Goal: Find specific page/section: Find specific page/section

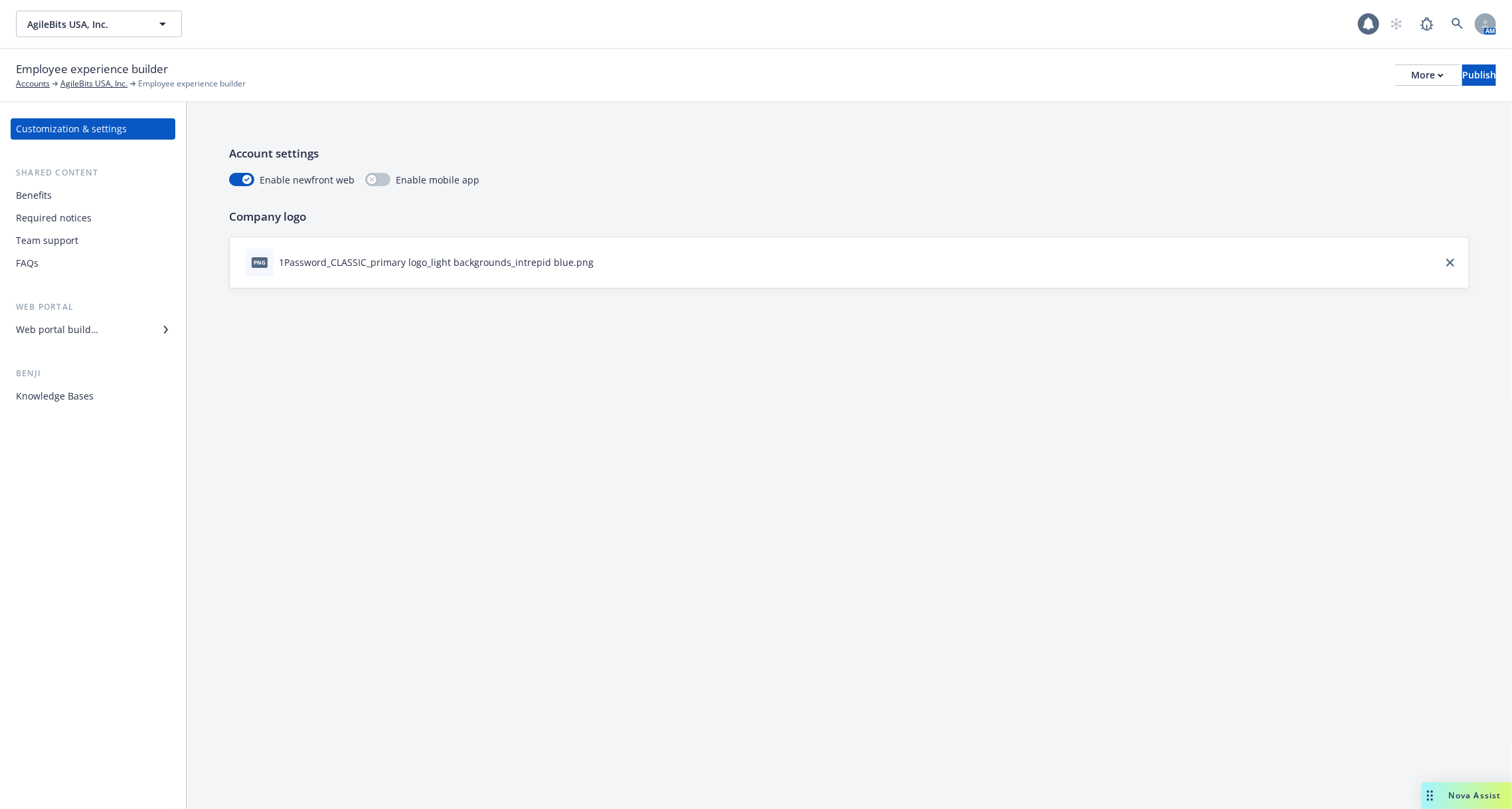
click at [126, 309] on div "Web portal" at bounding box center [92, 307] width 164 height 13
click at [126, 327] on div "Web portal builder" at bounding box center [92, 329] width 154 height 21
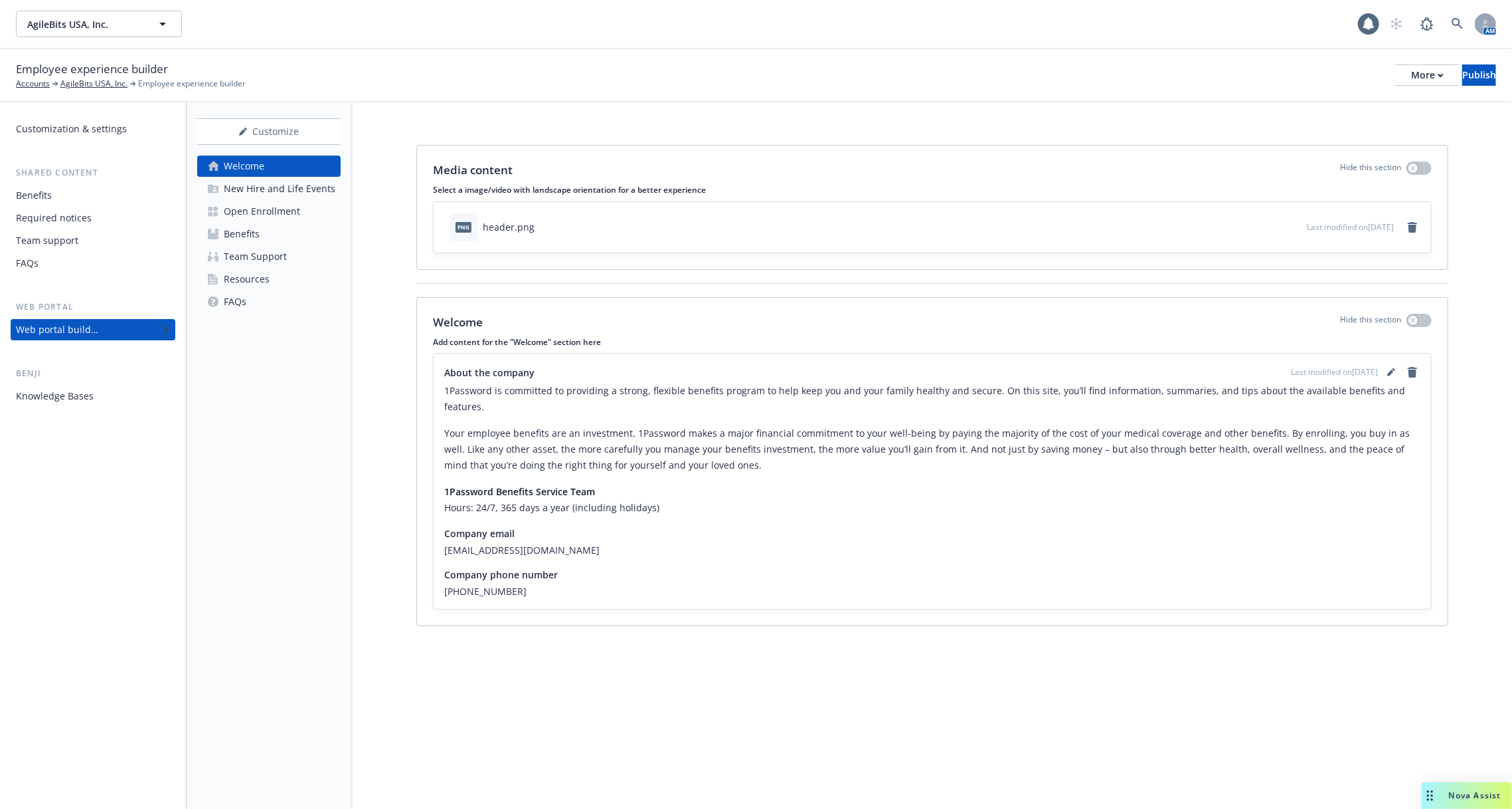
click at [293, 214] on div "Open Enrollment" at bounding box center [262, 211] width 77 height 21
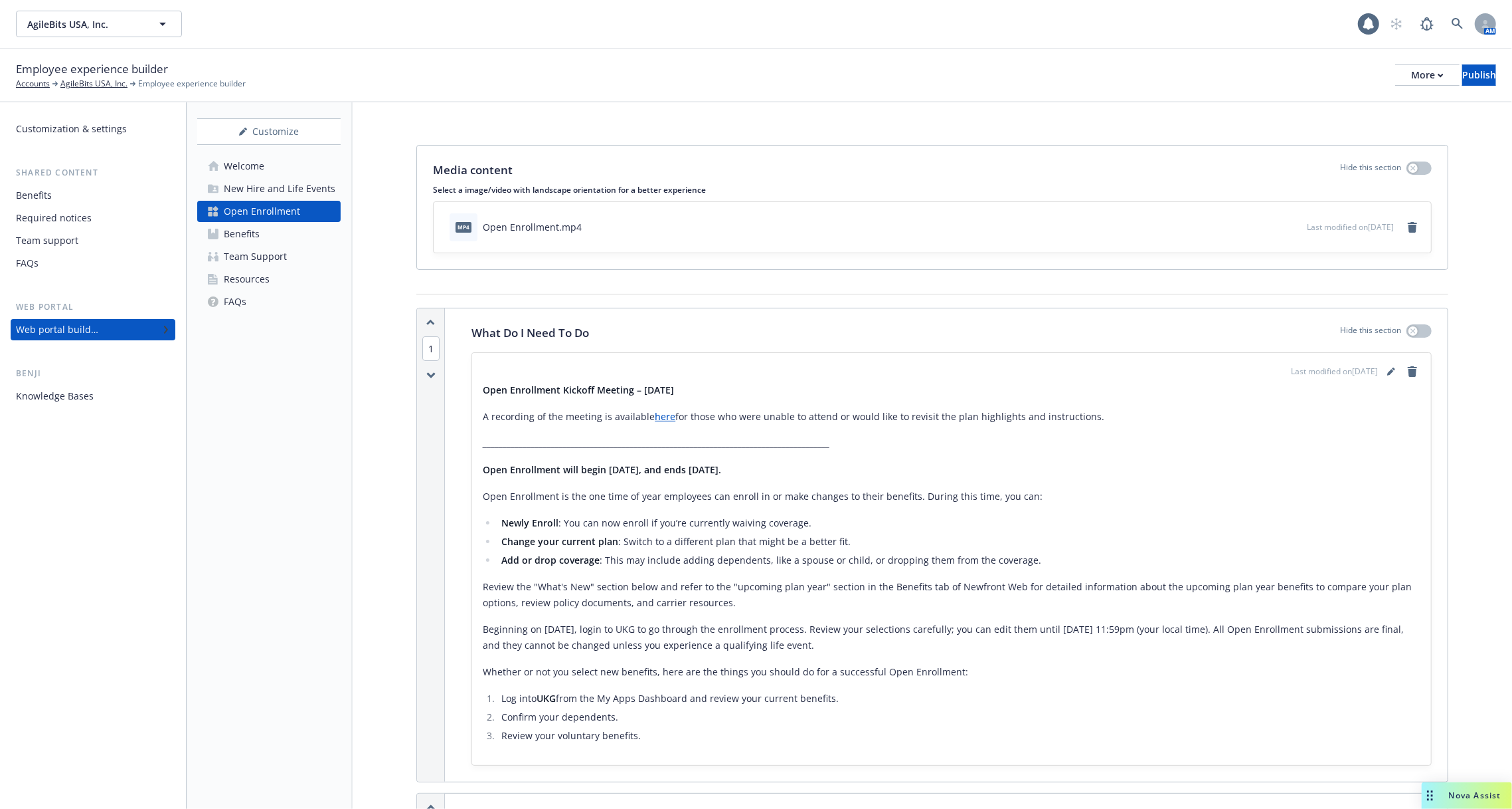
click at [288, 243] on link "Benefits" at bounding box center [269, 233] width 143 height 21
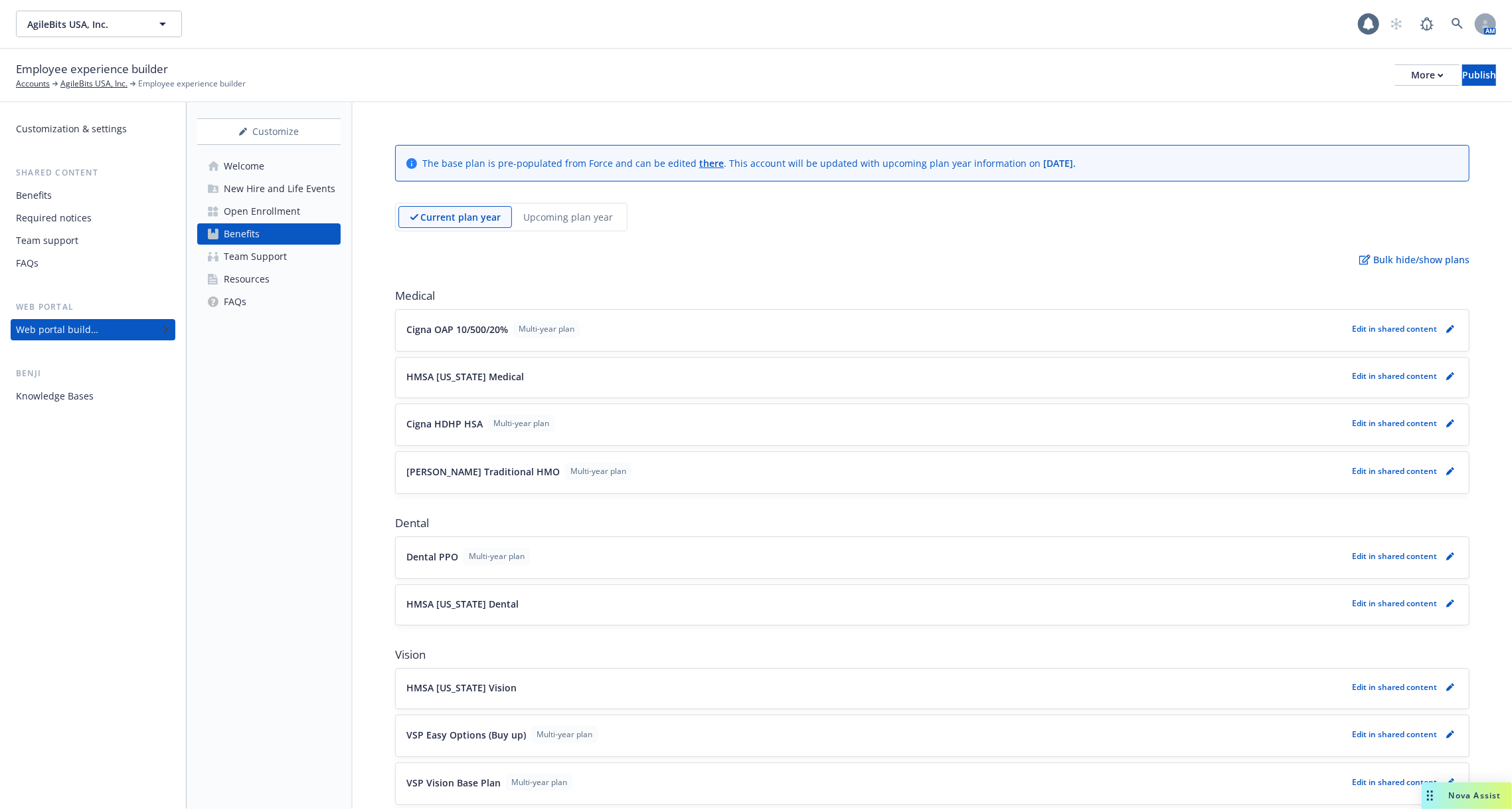
click at [571, 206] on div "Upcoming plan year" at bounding box center [568, 217] width 112 height 22
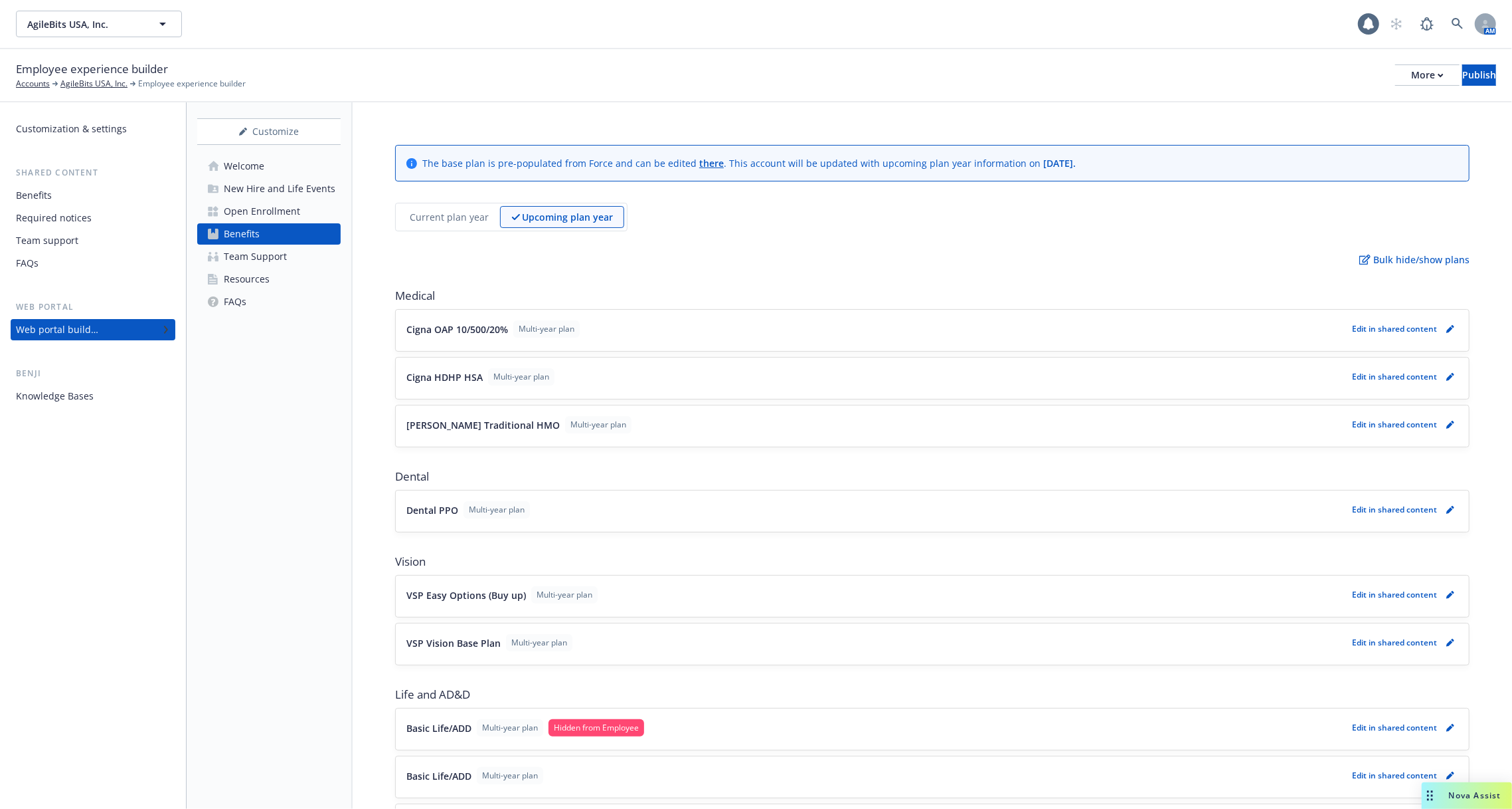
click at [428, 208] on div "Current plan year" at bounding box center [449, 217] width 102 height 22
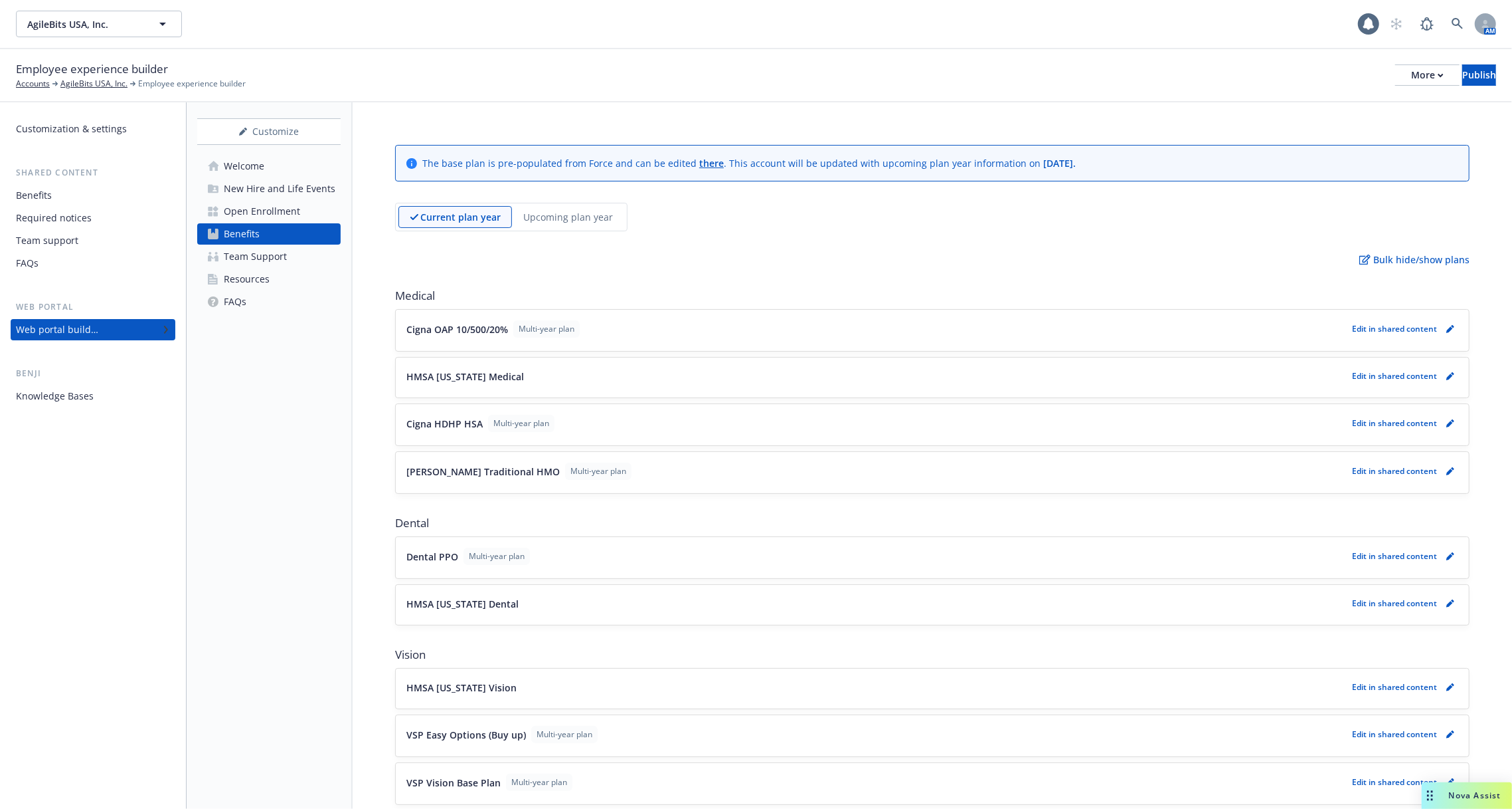
click at [513, 212] on div "Upcoming plan year" at bounding box center [568, 217] width 112 height 22
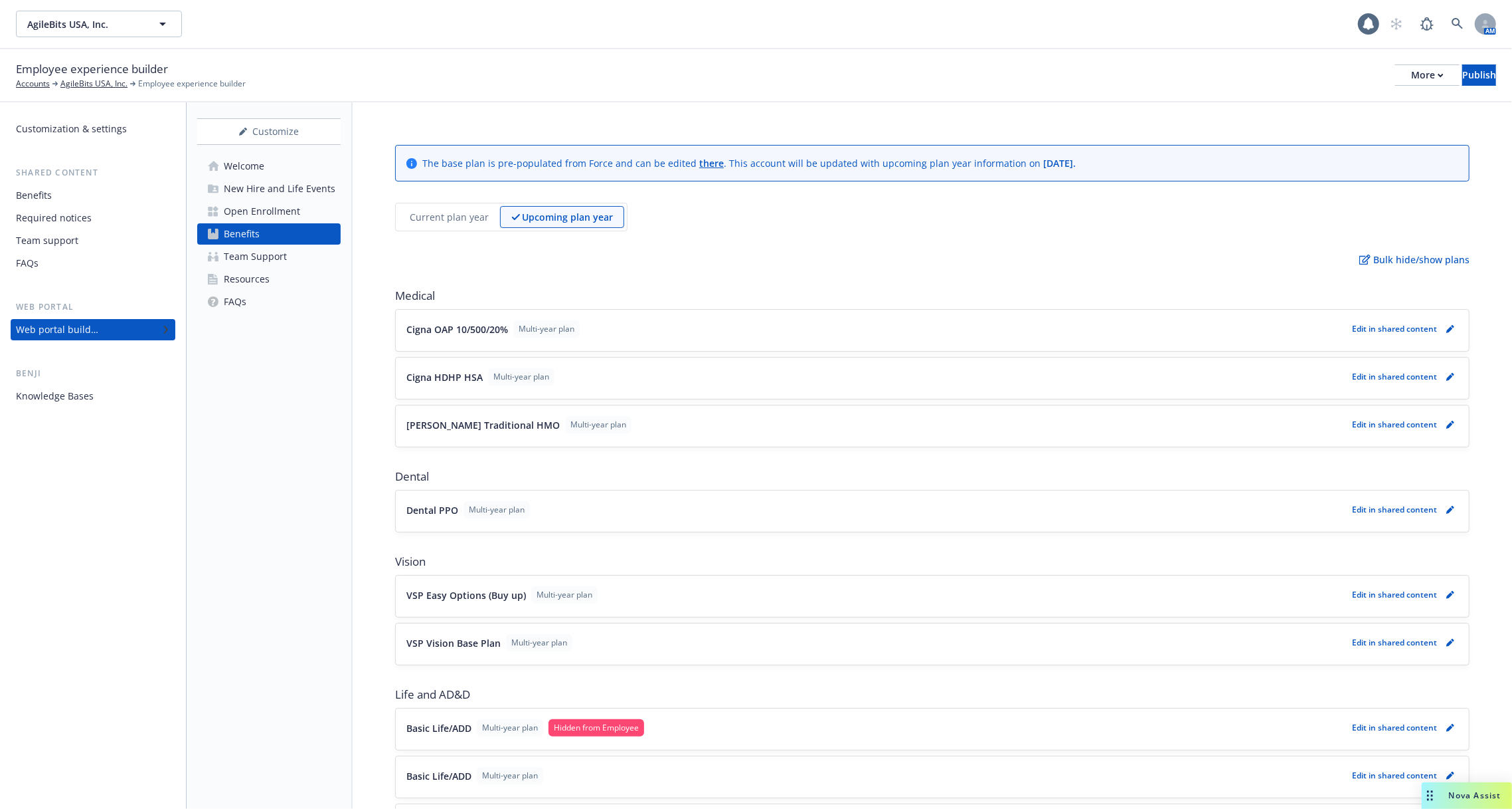
click at [462, 208] on div "Current plan year" at bounding box center [449, 217] width 102 height 22
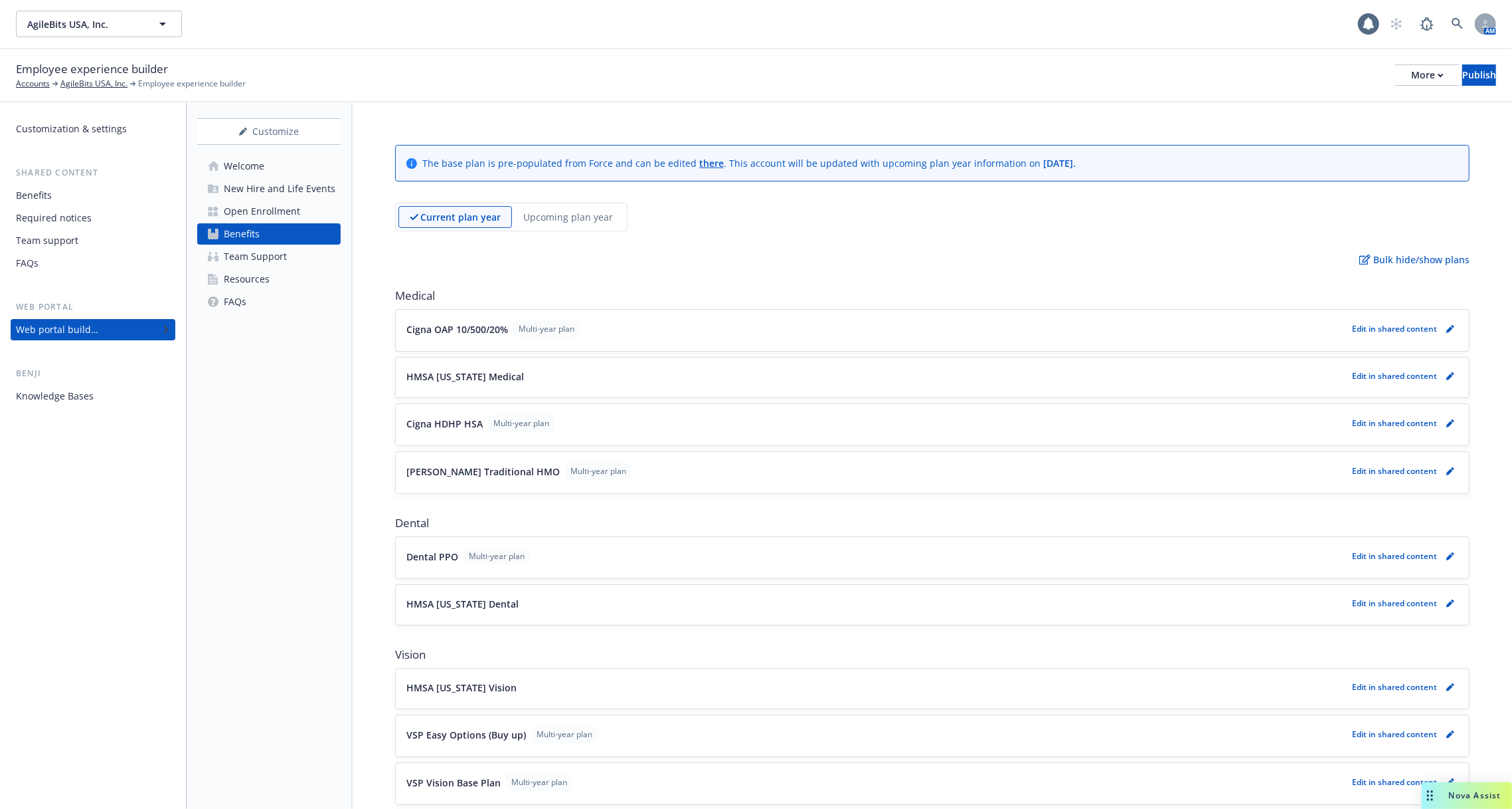
click at [457, 222] on p "Current plan year" at bounding box center [461, 217] width 81 height 14
click at [537, 218] on p "Upcoming plan year" at bounding box center [567, 217] width 89 height 14
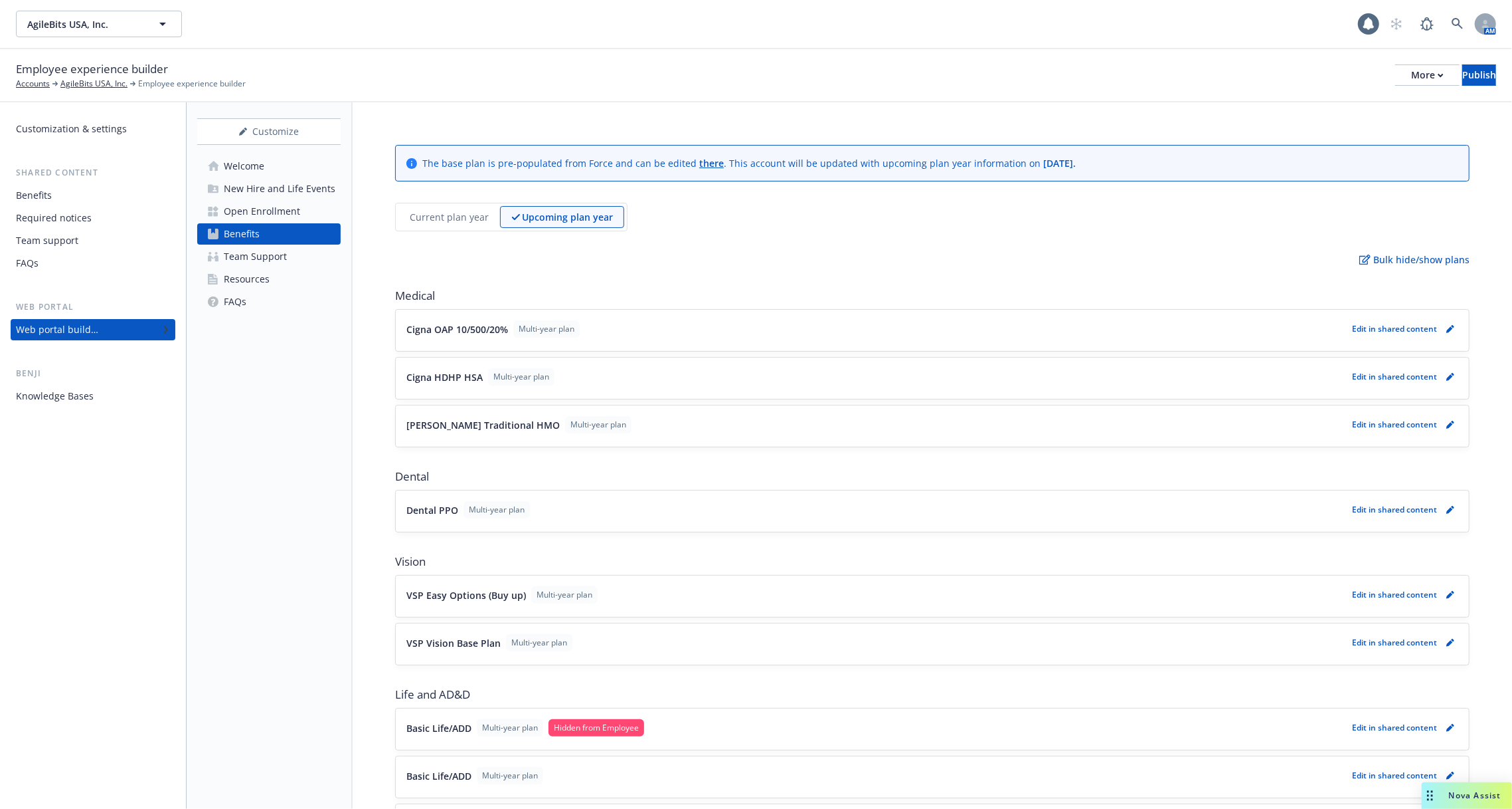
click at [468, 214] on p "Current plan year" at bounding box center [449, 217] width 79 height 14
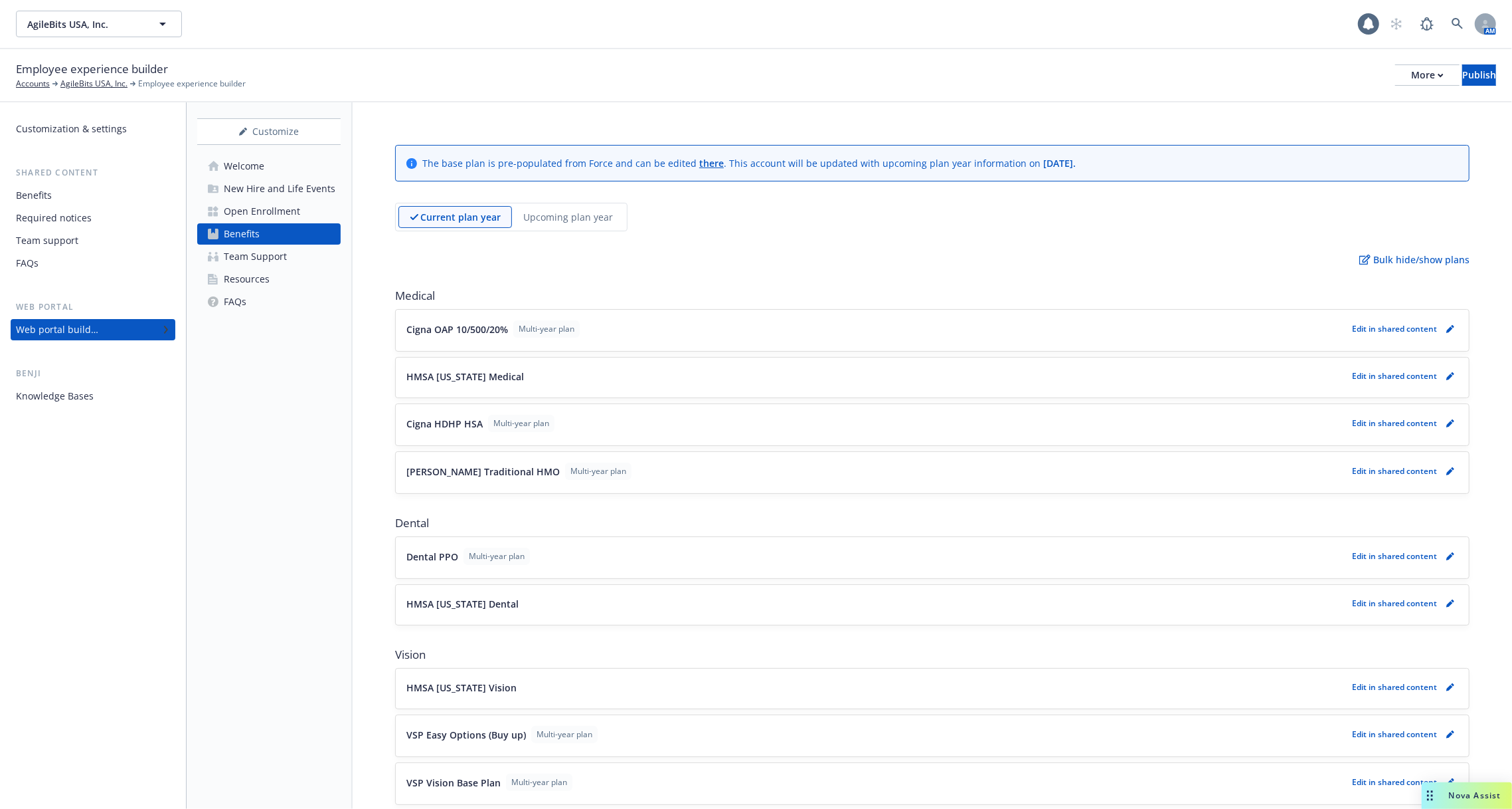
click at [524, 217] on p "Upcoming plan year" at bounding box center [567, 217] width 89 height 14
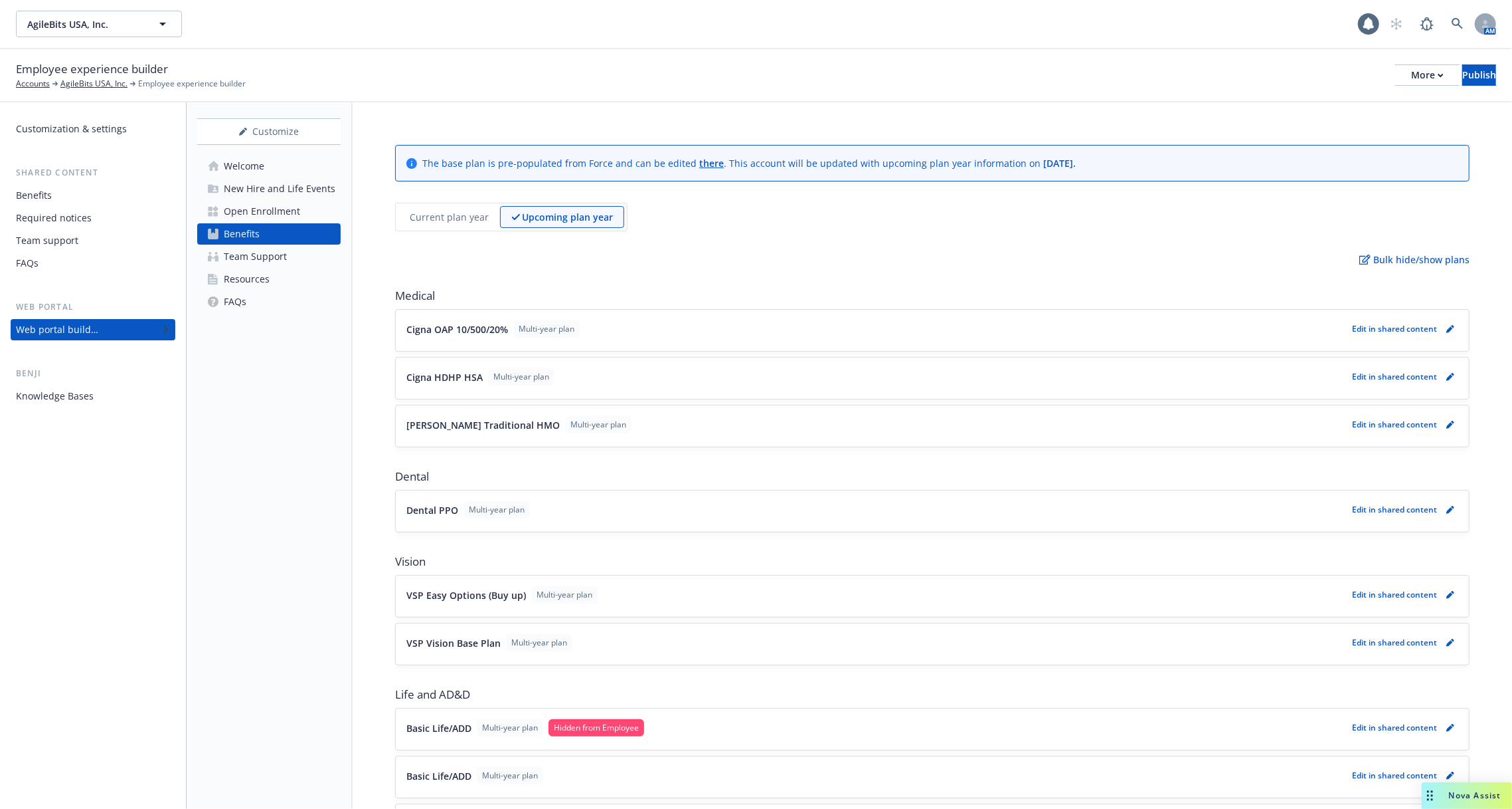
click at [468, 215] on p "Current plan year" at bounding box center [449, 217] width 79 height 14
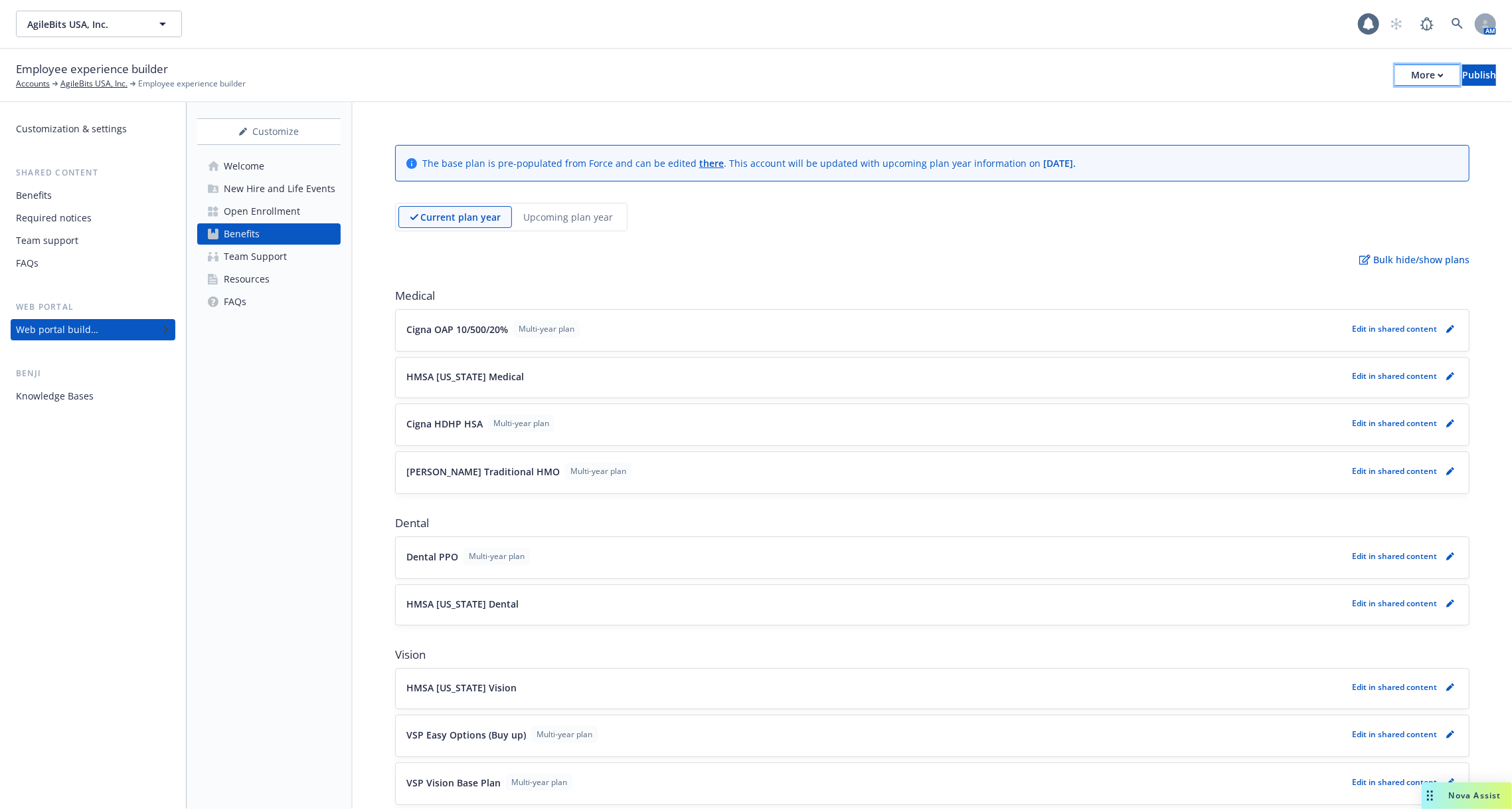
click at [1412, 73] on div "More" at bounding box center [1427, 74] width 32 height 20
click at [1359, 126] on link "Copy portal link" at bounding box center [1318, 132] width 197 height 27
click at [1454, 26] on icon at bounding box center [1457, 24] width 12 height 12
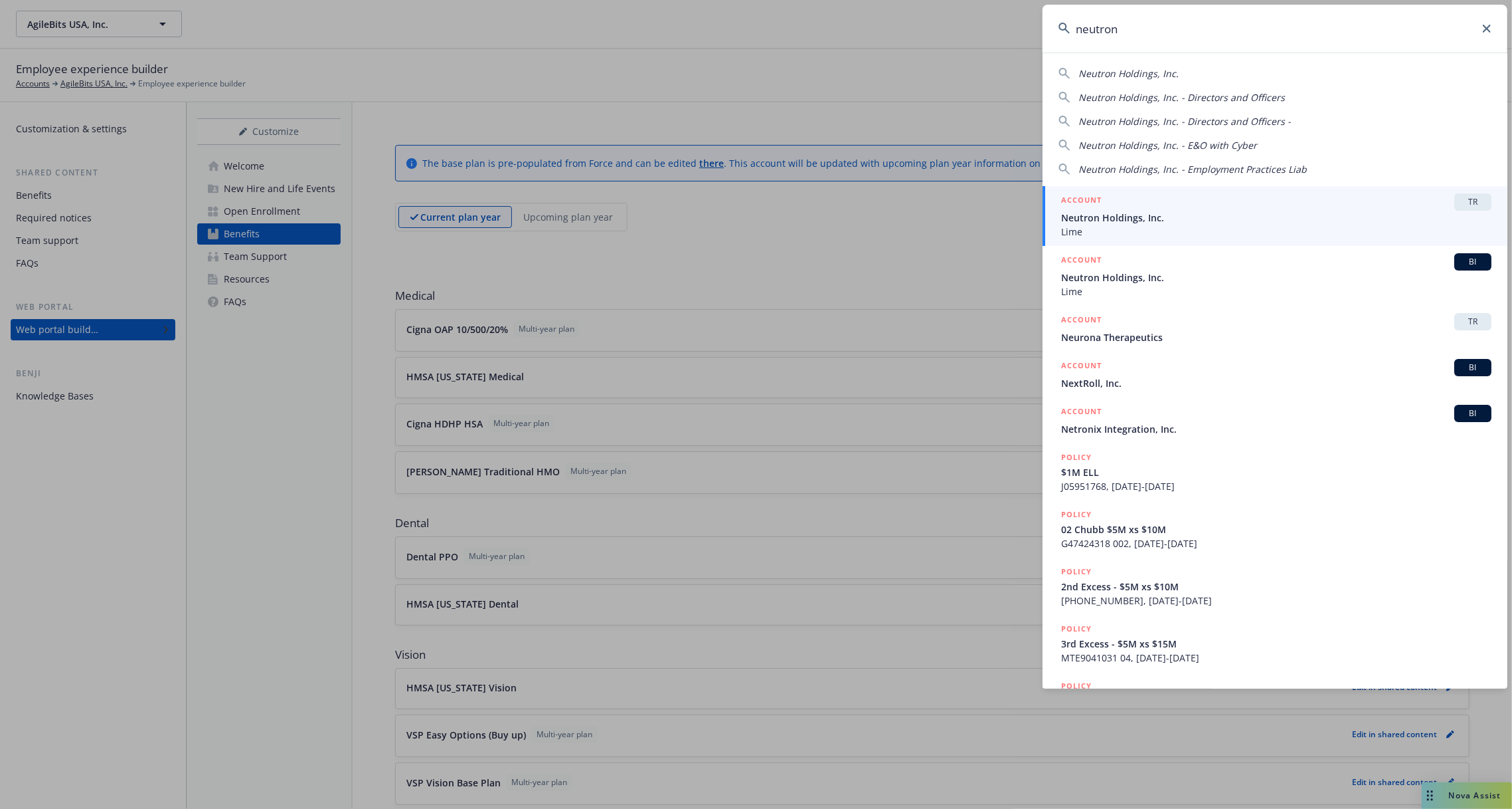
type input "neutron"
click at [1235, 218] on span "Neutron Holdings, Inc." at bounding box center [1276, 217] width 430 height 14
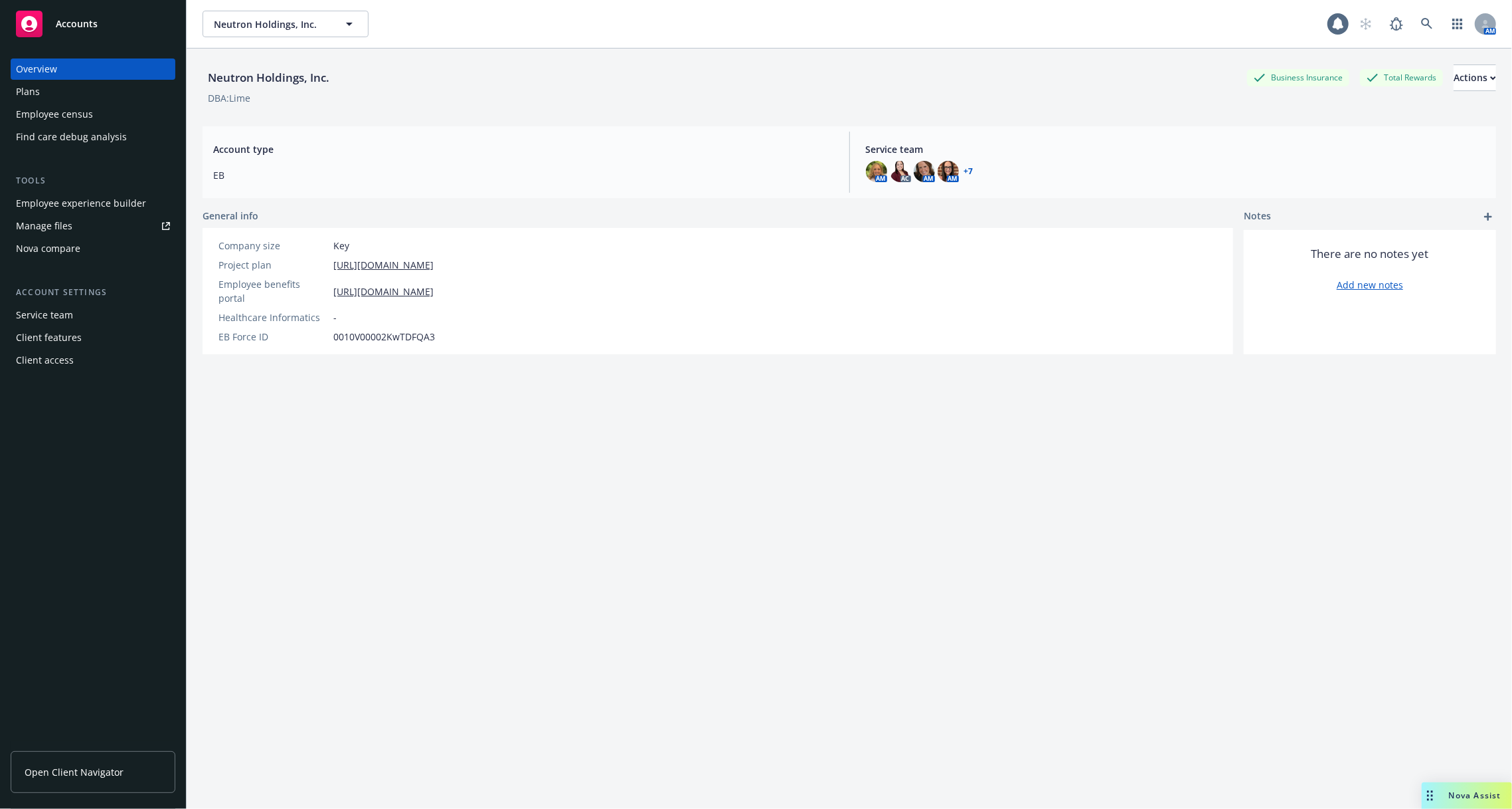
click at [88, 205] on div "Employee experience builder" at bounding box center [81, 203] width 130 height 21
